Goal: Check status: Check status

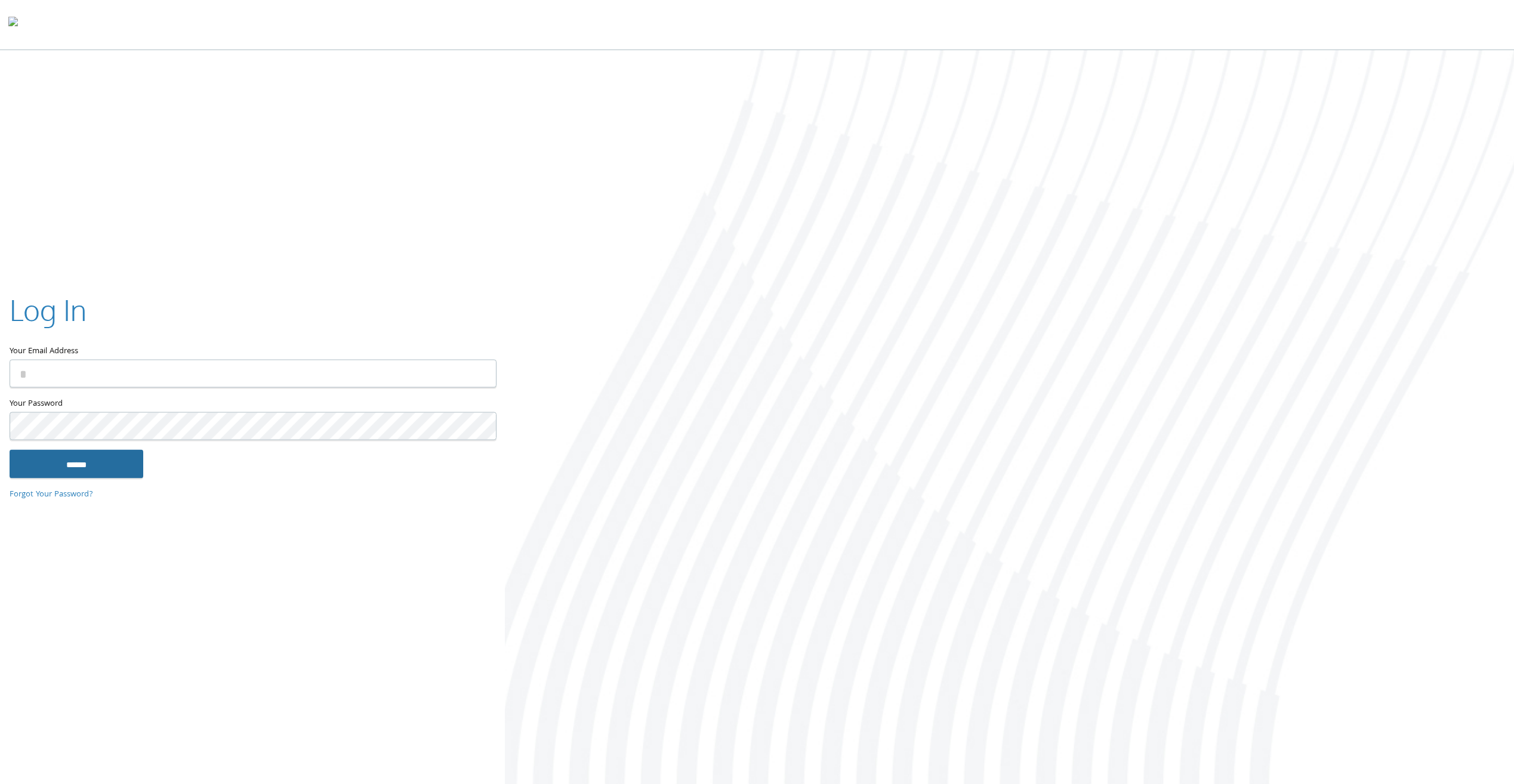
type input "**********"
click at [126, 476] on input "******" at bounding box center [77, 465] width 134 height 29
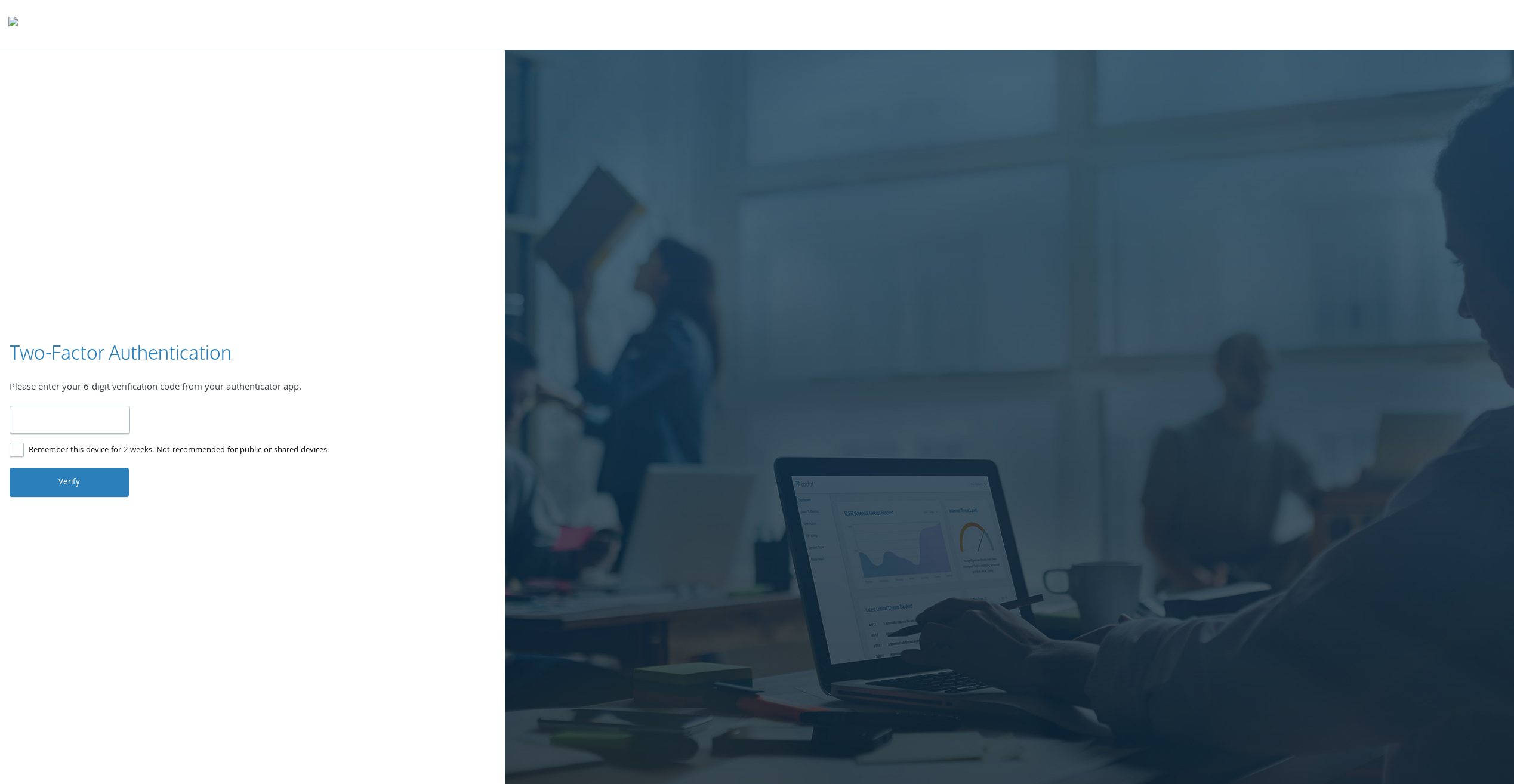
type input "******"
